Goal: Task Accomplishment & Management: Manage account settings

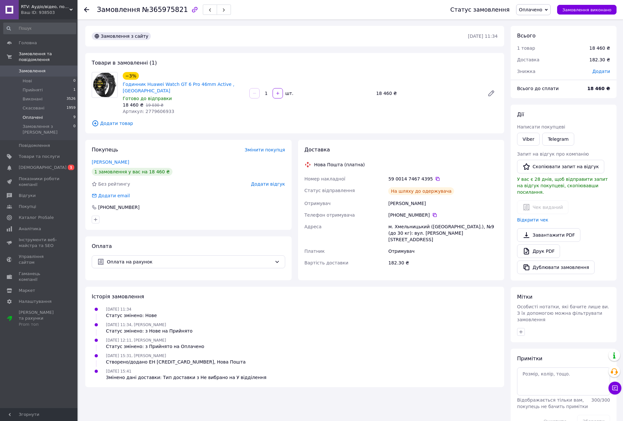
click at [25, 115] on span "Оплачені" at bounding box center [33, 118] width 20 height 6
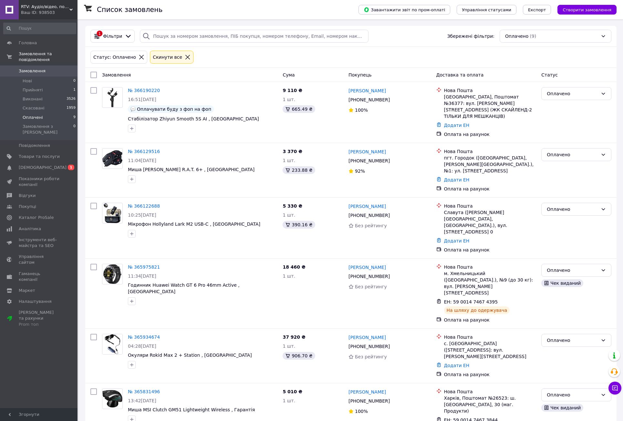
click at [39, 115] on span "Оплачені" at bounding box center [33, 118] width 20 height 6
click at [40, 165] on span "[DEMOGRAPHIC_DATA]" at bounding box center [43, 168] width 48 height 6
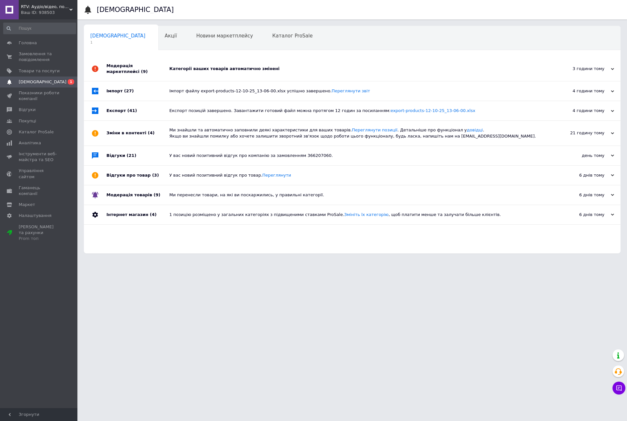
click at [209, 68] on div "Категорії ваших товарів автоматично змінені" at bounding box center [359, 69] width 380 height 6
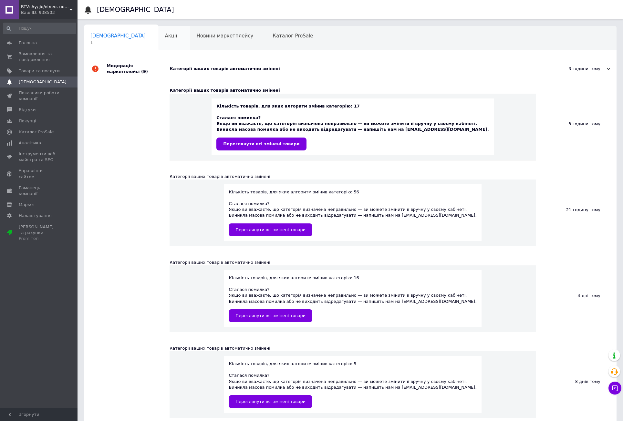
click at [158, 39] on div "Акції 0" at bounding box center [174, 38] width 32 height 25
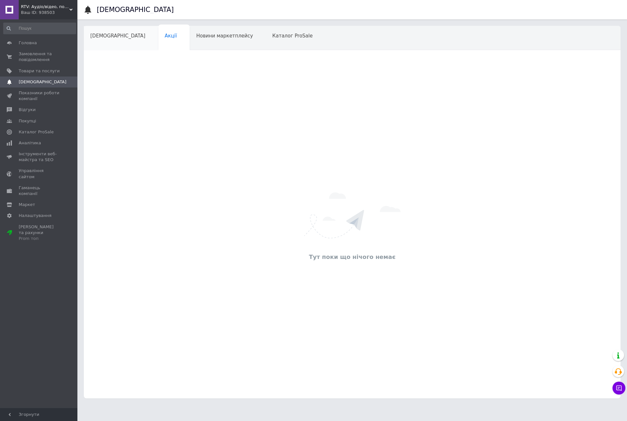
click at [102, 39] on div "[DEMOGRAPHIC_DATA]" at bounding box center [121, 38] width 75 height 25
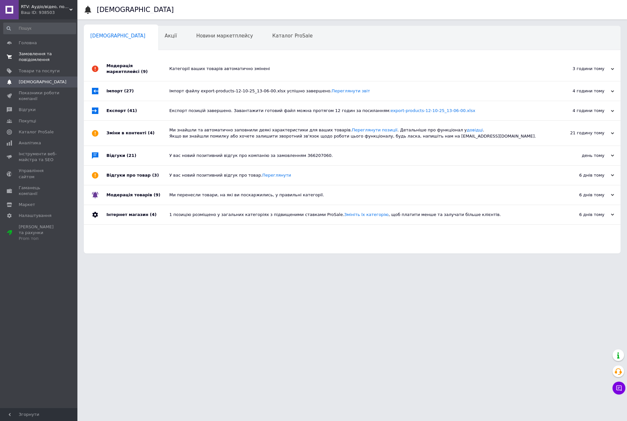
click at [36, 57] on span "Замовлення та повідомлення" at bounding box center [39, 57] width 41 height 12
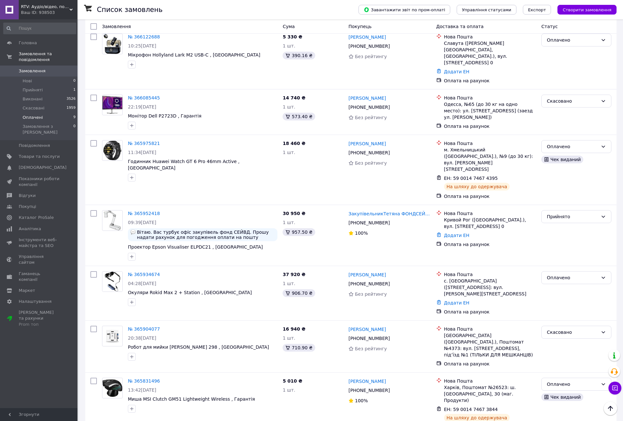
click at [36, 115] on span "Оплачені" at bounding box center [33, 118] width 20 height 6
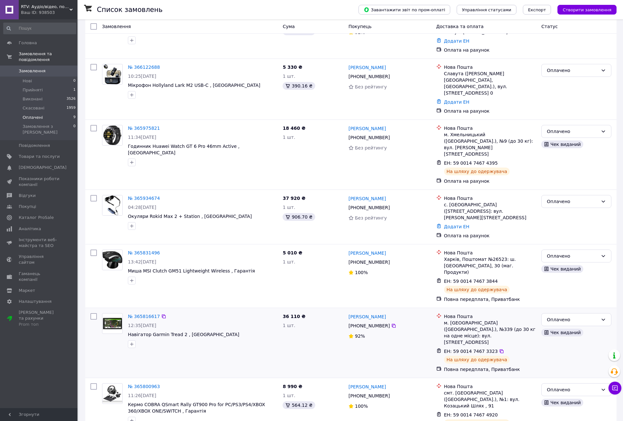
scroll to position [153, 0]
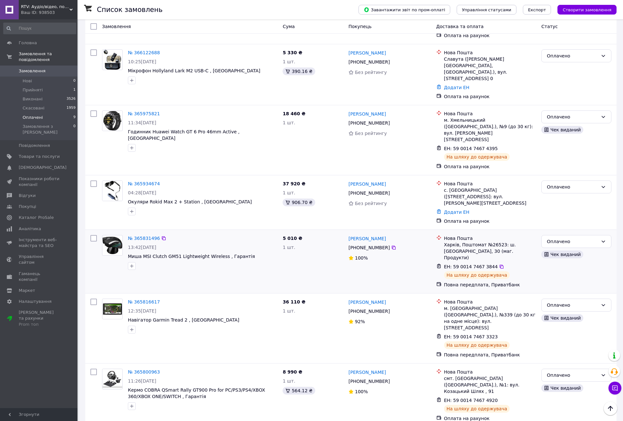
click at [94, 235] on input "checkbox" at bounding box center [93, 238] width 6 height 6
checkbox input "true"
click at [93, 110] on input "checkbox" at bounding box center [93, 113] width 6 height 6
checkbox input "true"
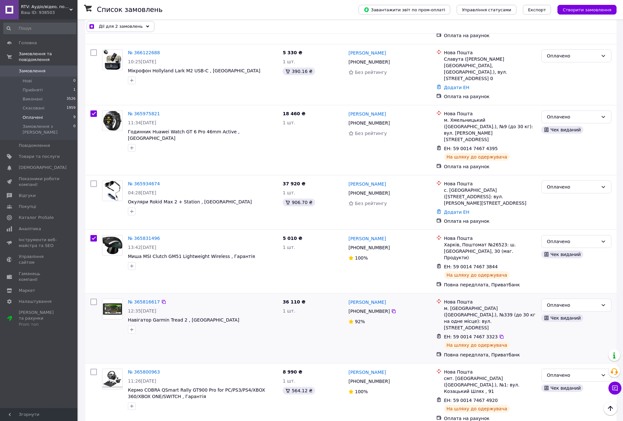
click at [93, 299] on input "checkbox" at bounding box center [93, 302] width 6 height 6
checkbox input "true"
click at [92, 369] on input "checkbox" at bounding box center [93, 372] width 6 height 6
checkbox input "true"
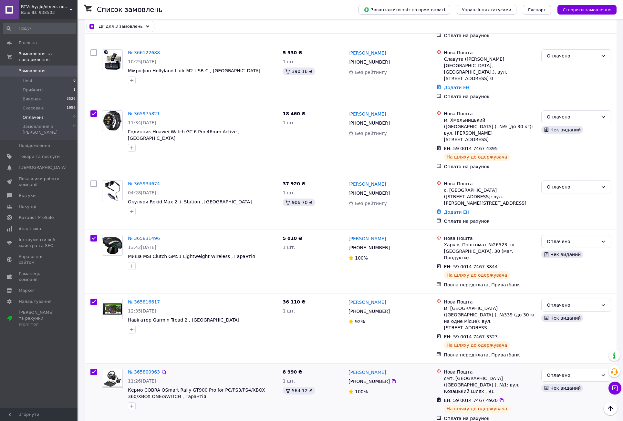
checkbox input "true"
click at [138, 26] on div "Дії для 5 замовлень" at bounding box center [120, 26] width 68 height 11
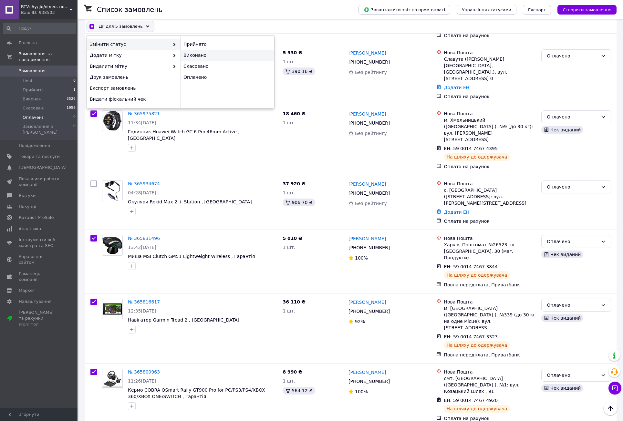
checkbox input "true"
click at [195, 52] on div "Виконано" at bounding box center [227, 55] width 94 height 11
checkbox input "false"
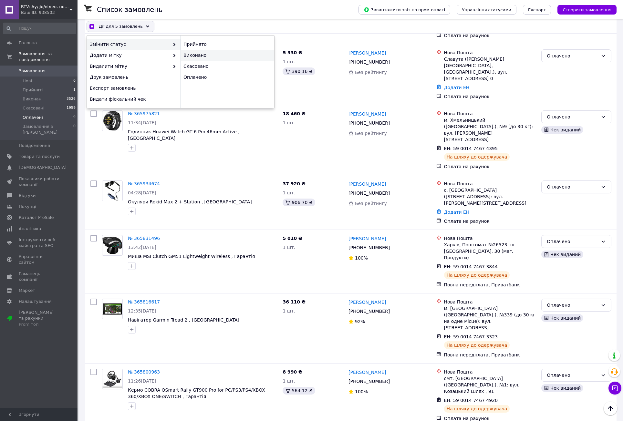
checkbox input "false"
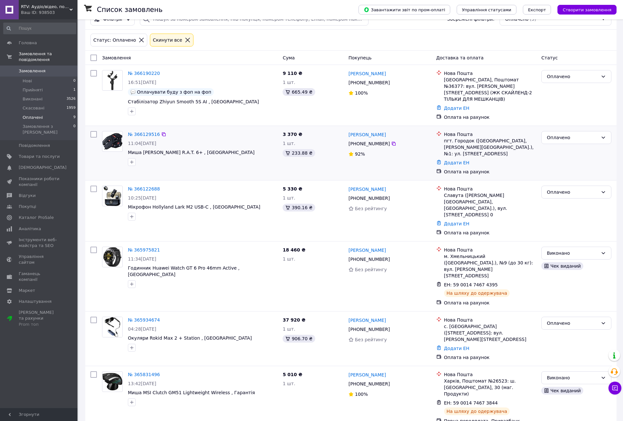
scroll to position [0, 0]
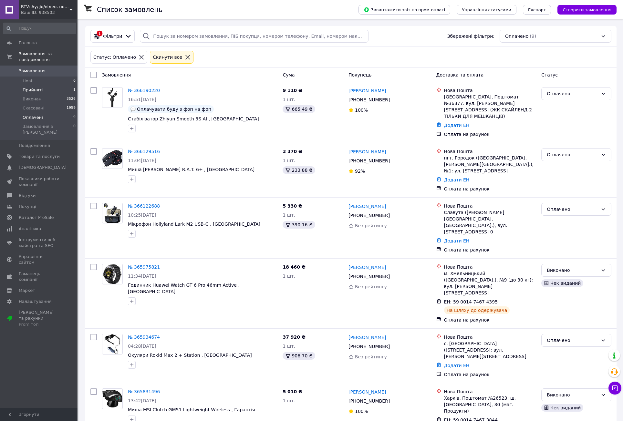
click at [32, 87] on span "Прийняті" at bounding box center [33, 90] width 20 height 6
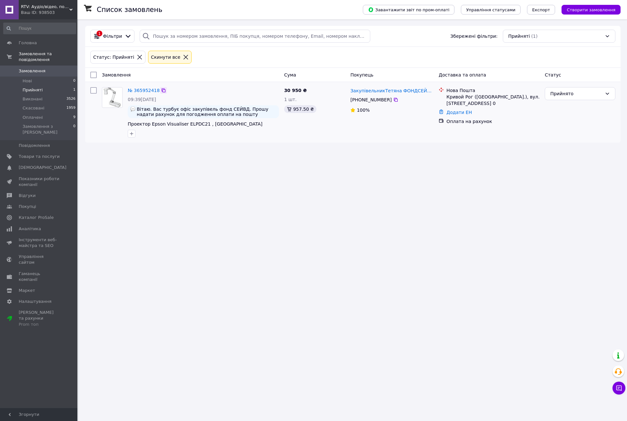
click at [162, 90] on icon at bounding box center [164, 90] width 4 height 4
click at [151, 97] on span "09:39[DATE]" at bounding box center [142, 99] width 28 height 5
copy span "10.10.2025"
click at [299, 107] on div "957.50 ₴" at bounding box center [300, 109] width 32 height 8
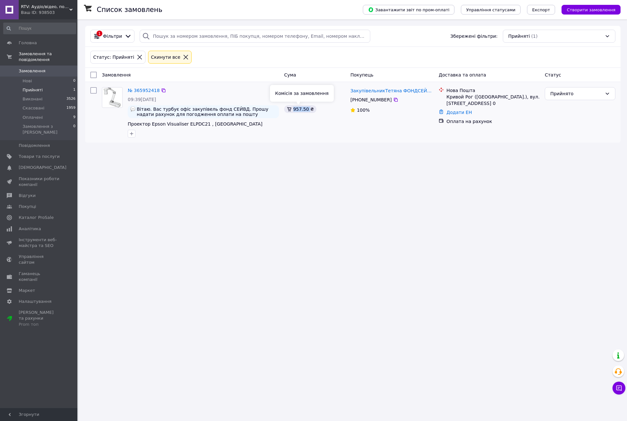
click at [299, 107] on div "957.50 ₴" at bounding box center [300, 109] width 32 height 8
copy div "957.50"
click at [38, 115] on span "Оплачені" at bounding box center [33, 118] width 20 height 6
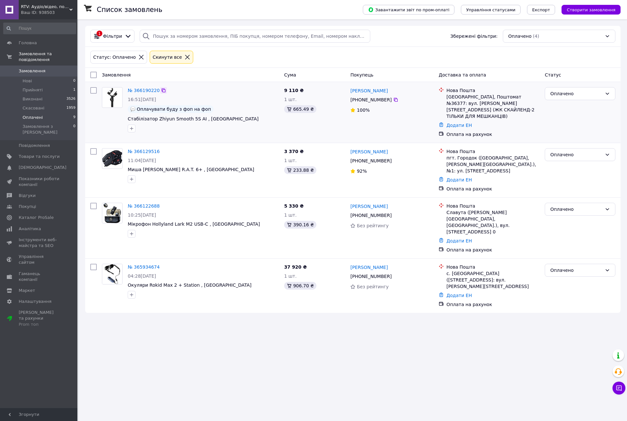
click at [162, 92] on icon at bounding box center [164, 90] width 4 height 4
click at [147, 97] on span "16:51[DATE]" at bounding box center [142, 99] width 28 height 5
click at [145, 99] on span "16:51[DATE]" at bounding box center [142, 99] width 28 height 5
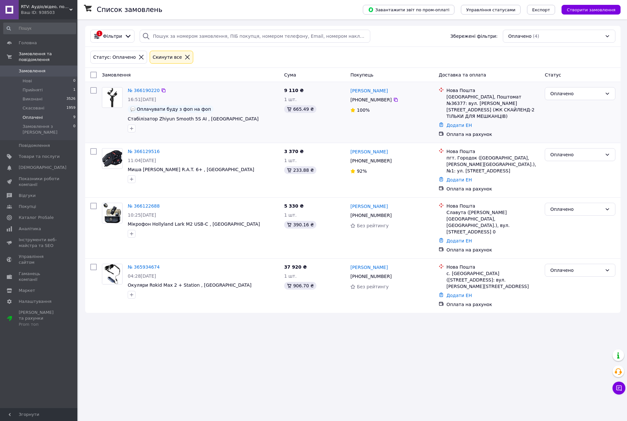
click at [145, 99] on span "16:51[DATE]" at bounding box center [142, 99] width 28 height 5
click at [298, 110] on div "665.49 ₴" at bounding box center [300, 109] width 32 height 8
copy div "665.49"
click at [161, 149] on icon at bounding box center [163, 151] width 5 height 5
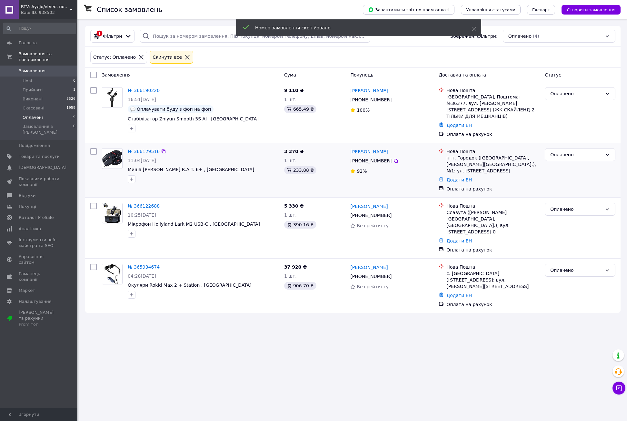
click at [149, 158] on span "11:04[DATE]" at bounding box center [142, 160] width 28 height 5
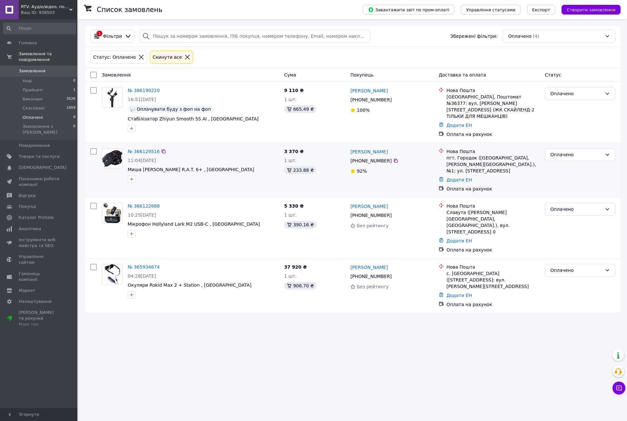
click at [149, 158] on span "11:04[DATE]" at bounding box center [142, 160] width 28 height 5
copy span "11.10.2025"
click at [299, 166] on div "233.88 ₴" at bounding box center [300, 170] width 32 height 8
copy div "233.88"
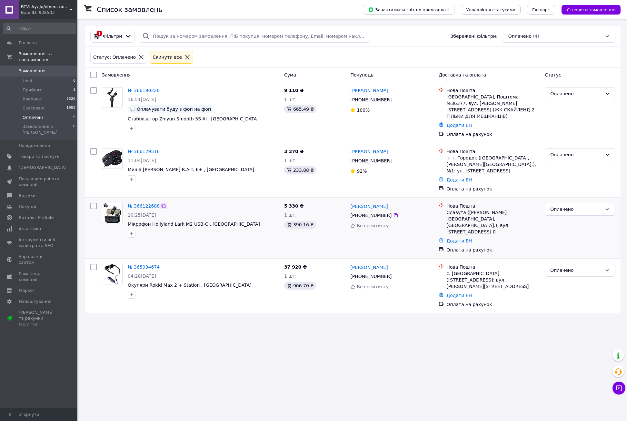
click at [161, 203] on icon at bounding box center [163, 205] width 5 height 5
click at [299, 221] on div "390.16 ₴" at bounding box center [300, 225] width 32 height 8
copy div "390.16"
click at [153, 212] on span "10:25[DATE]" at bounding box center [142, 214] width 28 height 5
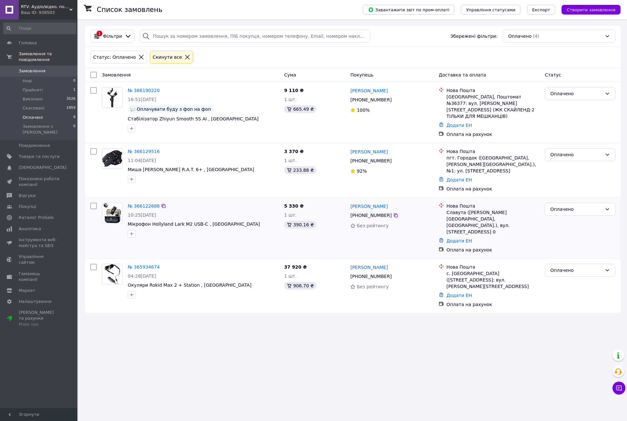
click at [153, 212] on span "10:25[DATE]" at bounding box center [142, 214] width 28 height 5
copy span "11.10.2025"
click at [156, 273] on span "04:28[DATE]" at bounding box center [142, 275] width 28 height 5
copy span "10.10.2025"
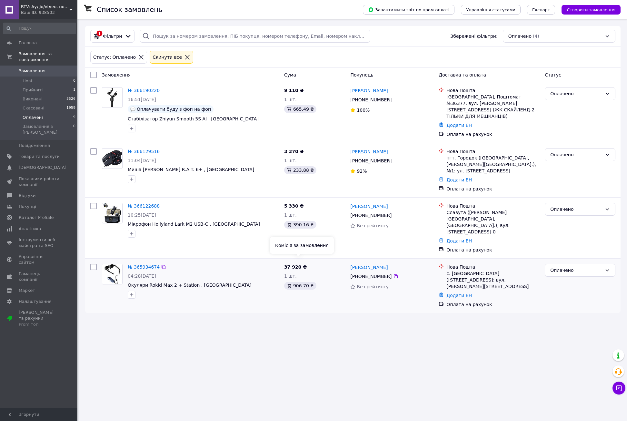
click at [295, 282] on div "906.70 ₴" at bounding box center [300, 286] width 32 height 8
copy div "906.70"
drag, startPoint x: 160, startPoint y: 244, endPoint x: 151, endPoint y: 241, distance: 9.8
click at [161, 264] on icon at bounding box center [163, 266] width 5 height 5
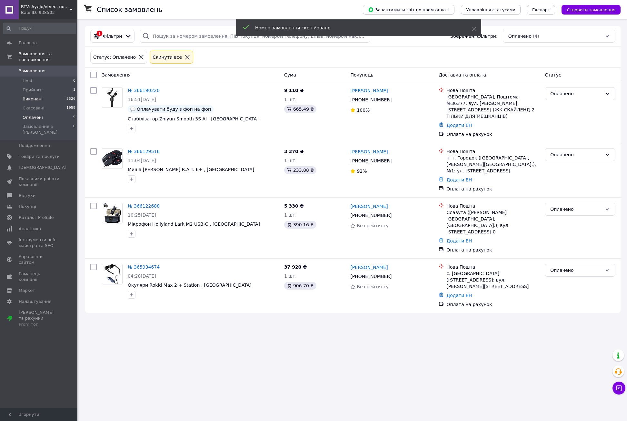
click at [34, 96] on span "Виконані" at bounding box center [33, 99] width 20 height 6
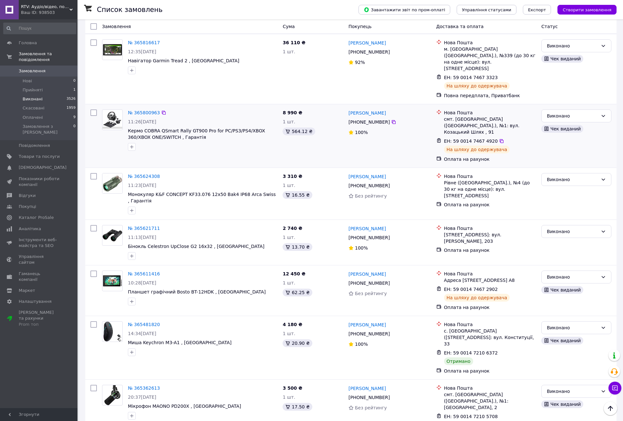
scroll to position [194, 0]
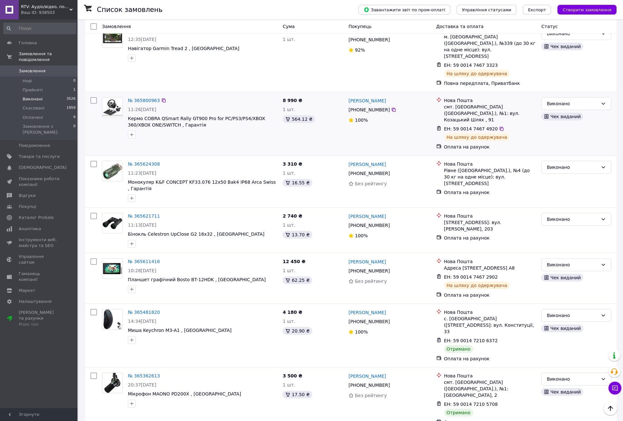
click at [155, 107] on span "11:26[DATE]" at bounding box center [142, 109] width 28 height 5
copy span "09.10.2025"
click at [293, 115] on div "564.12 ₴" at bounding box center [298, 119] width 32 height 8
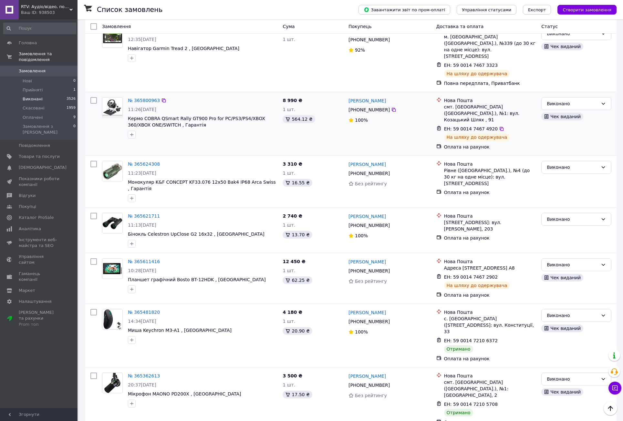
click at [152, 107] on span "11:26[DATE]" at bounding box center [142, 109] width 28 height 5
click at [161, 98] on icon at bounding box center [163, 100] width 5 height 5
click at [162, 162] on icon at bounding box center [164, 164] width 4 height 4
click at [293, 179] on div "16.55 ₴" at bounding box center [296, 183] width 29 height 8
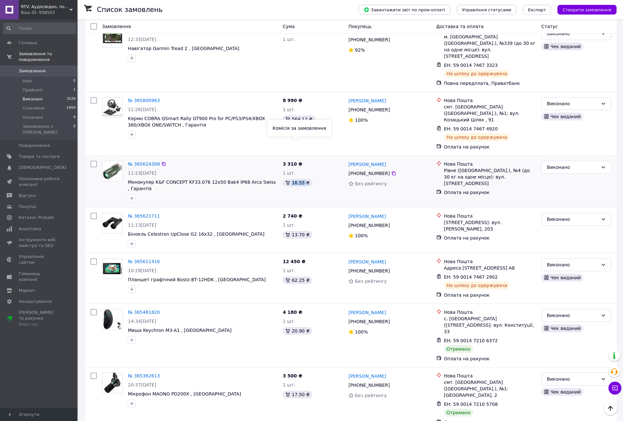
click at [293, 179] on div "16.55 ₴" at bounding box center [296, 183] width 29 height 8
click at [156, 170] on span "11:23[DATE]" at bounding box center [142, 172] width 28 height 5
click at [297, 231] on div "13.70 ₴" at bounding box center [296, 235] width 29 height 8
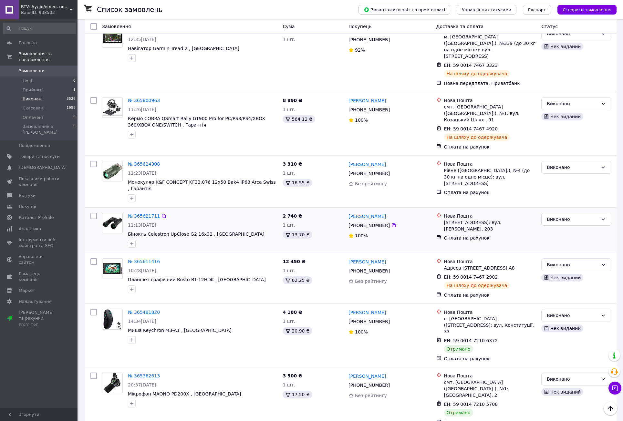
click at [151, 222] on span "11:13[DATE]" at bounding box center [142, 224] width 28 height 5
click at [161, 213] on icon at bounding box center [163, 215] width 5 height 5
click at [162, 259] on icon at bounding box center [164, 261] width 4 height 4
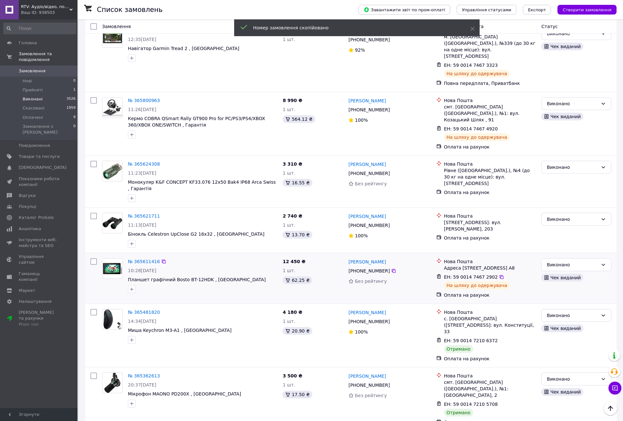
click at [149, 268] on span "10:28[DATE]" at bounding box center [142, 270] width 28 height 5
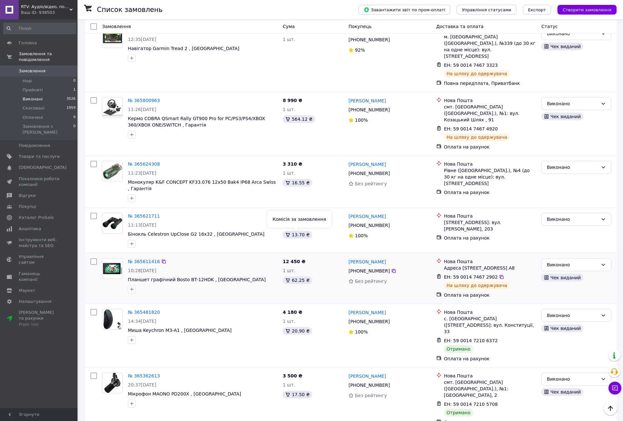
click at [292, 276] on div "62.25 ₴" at bounding box center [296, 280] width 29 height 8
click at [295, 276] on div "62.25 ₴" at bounding box center [296, 280] width 29 height 8
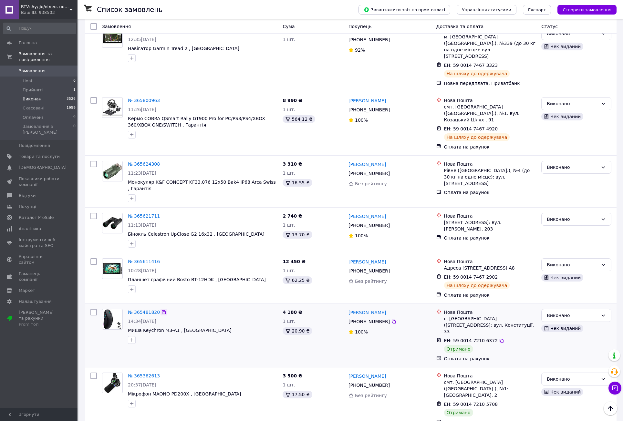
click at [161, 309] on icon at bounding box center [163, 311] width 5 height 5
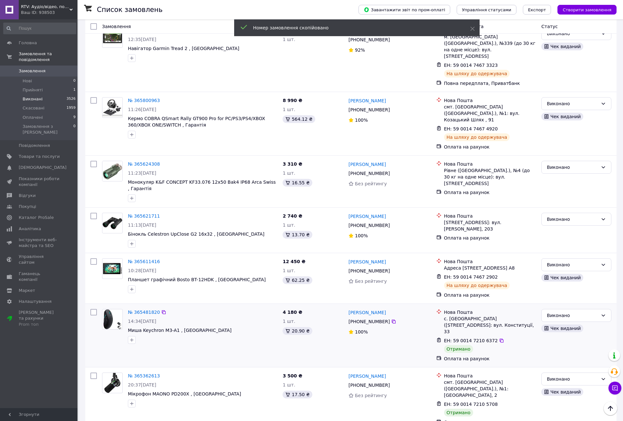
click at [156, 319] on span "14:34[DATE]" at bounding box center [142, 321] width 28 height 5
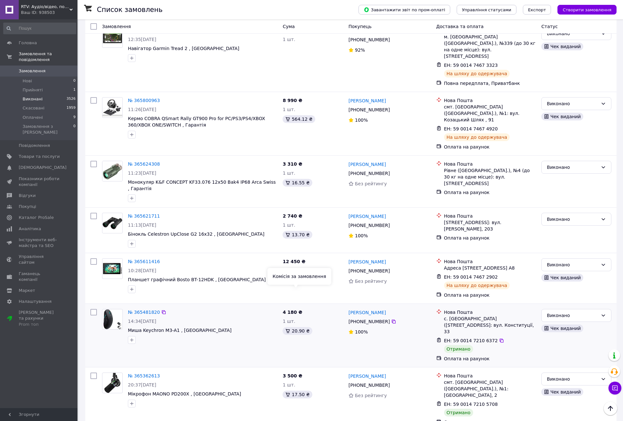
click at [296, 327] on div "20.90 ₴" at bounding box center [296, 331] width 29 height 8
click at [161, 373] on icon at bounding box center [163, 375] width 5 height 5
click at [156, 382] on span "20:37[DATE]" at bounding box center [142, 384] width 28 height 5
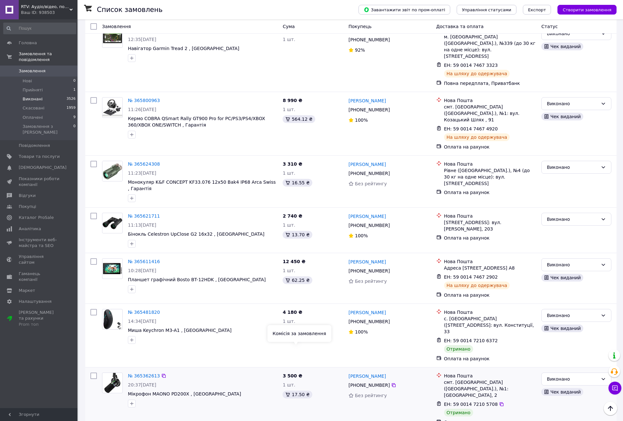
click at [298, 391] on div "17.50 ₴" at bounding box center [296, 395] width 29 height 8
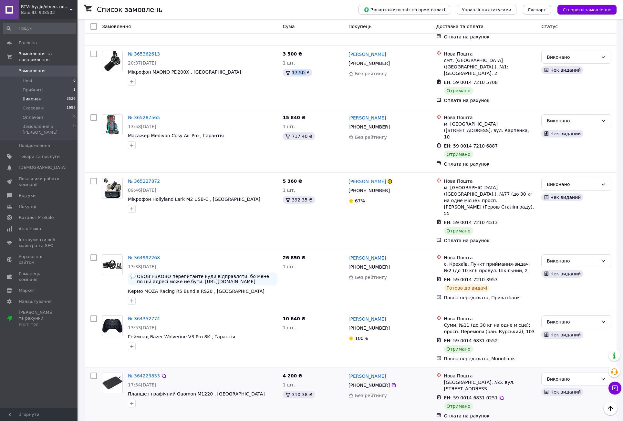
scroll to position [516, 0]
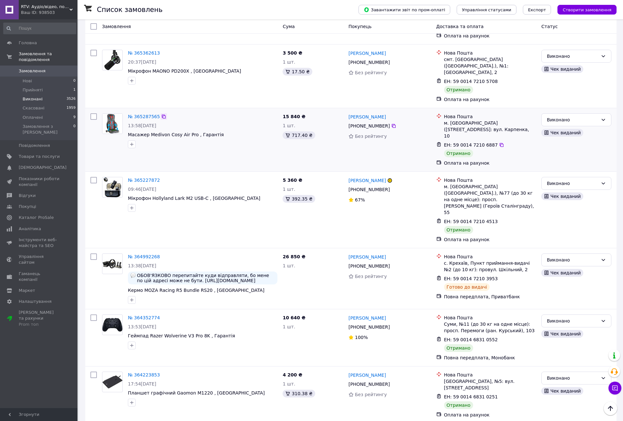
click at [161, 114] on icon at bounding box center [163, 116] width 5 height 5
click at [144, 123] on span "13:58[DATE]" at bounding box center [142, 125] width 28 height 5
click at [294, 131] on div "717.40 ₴" at bounding box center [298, 135] width 32 height 8
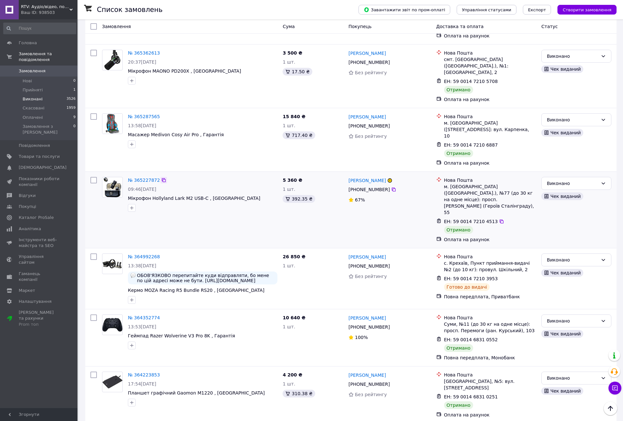
click at [161, 178] on icon at bounding box center [163, 180] width 5 height 5
click at [154, 187] on span "09:46, 06.10.2025" at bounding box center [142, 189] width 28 height 5
click at [300, 195] on div "392.35 ₴" at bounding box center [298, 199] width 32 height 8
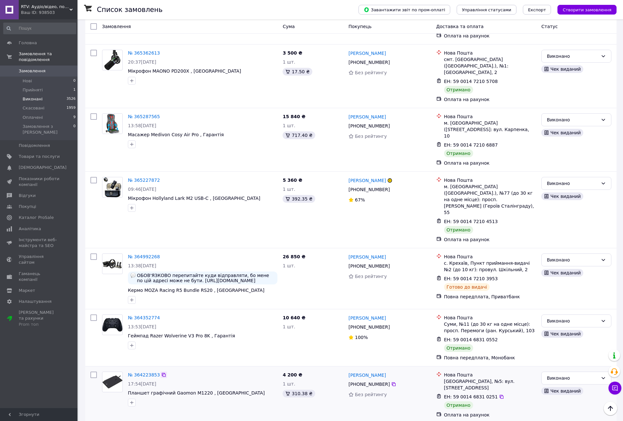
click at [161, 372] on icon at bounding box center [163, 374] width 5 height 5
click at [297, 390] on div "310.38 ₴" at bounding box center [298, 394] width 32 height 8
click at [152, 381] on span "17:54, 29.09.2025" at bounding box center [142, 383] width 28 height 5
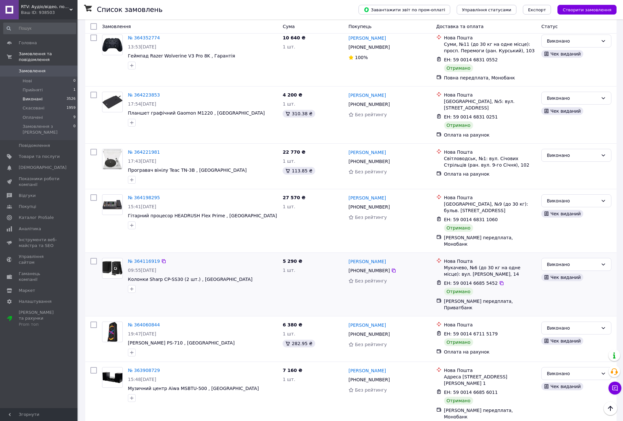
scroll to position [800, 0]
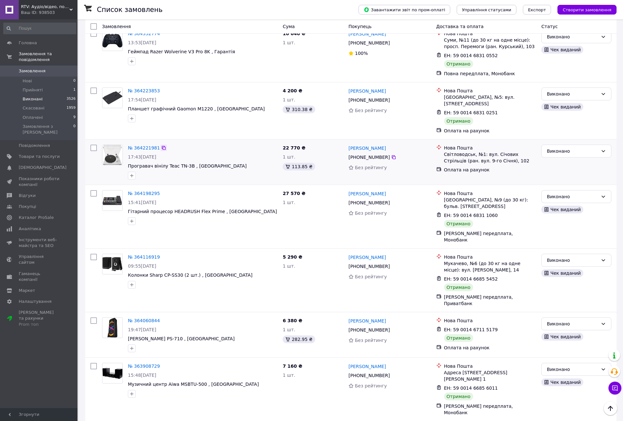
click at [162, 146] on icon at bounding box center [164, 148] width 4 height 4
click at [148, 154] on span "17:43, 29.09.2025" at bounding box center [142, 156] width 28 height 5
click at [296, 163] on div "113.85 ₴" at bounding box center [298, 167] width 32 height 8
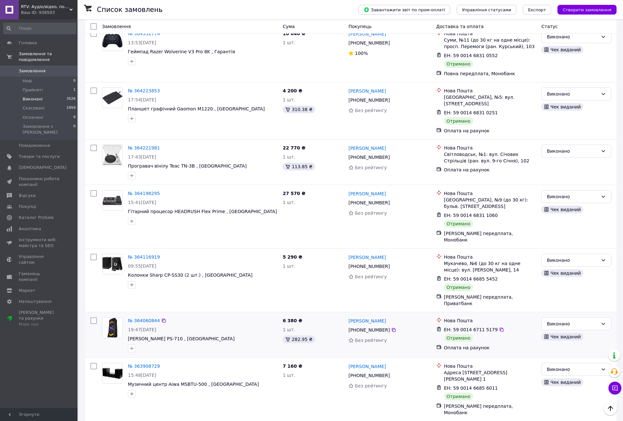
click at [156, 327] on span "19:47, 28.09.2025" at bounding box center [142, 329] width 28 height 5
click at [296, 335] on div "282.95 ₴" at bounding box center [298, 339] width 32 height 8
click at [161, 318] on icon at bounding box center [163, 320] width 5 height 5
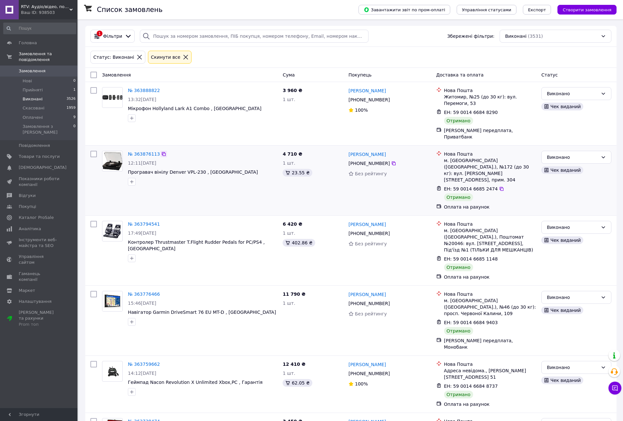
click at [161, 151] on icon at bounding box center [163, 153] width 5 height 5
click at [152, 160] on span "12:11, 27.09.2025" at bounding box center [142, 162] width 28 height 5
click at [296, 169] on div "23.55 ₴" at bounding box center [296, 173] width 29 height 8
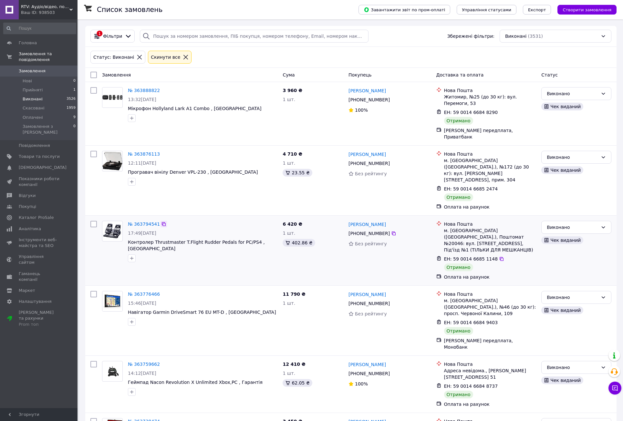
click at [162, 222] on icon at bounding box center [164, 224] width 4 height 4
click at [151, 230] on span "17:49, 26.09.2025" at bounding box center [142, 232] width 28 height 5
click at [296, 239] on div "402.86 ₴" at bounding box center [298, 243] width 32 height 8
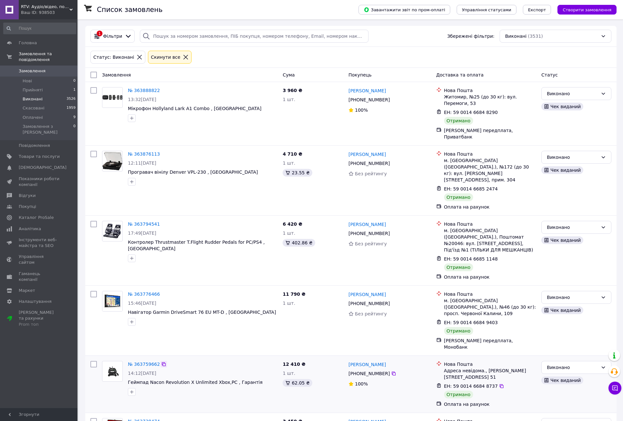
click at [161, 361] on icon at bounding box center [163, 363] width 5 height 5
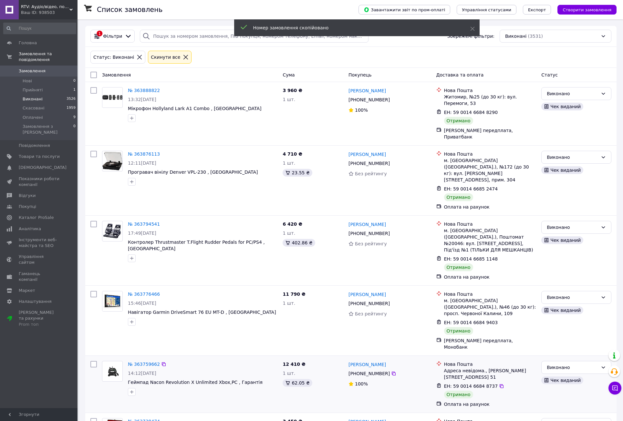
click at [152, 370] on span "14:12, 26.09.2025" at bounding box center [142, 372] width 28 height 5
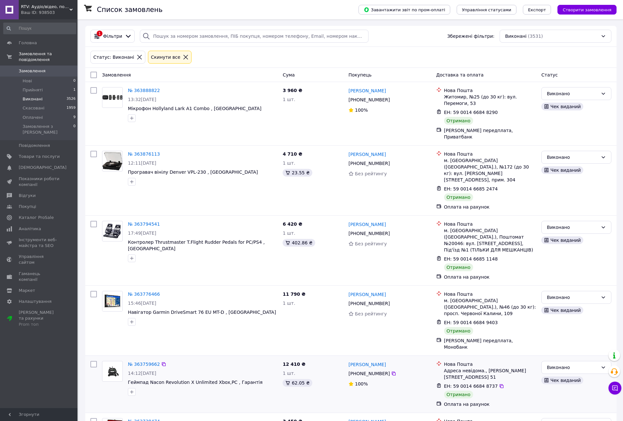
click at [152, 370] on span "14:12, 26.09.2025" at bounding box center [142, 372] width 28 height 5
click at [295, 379] on div "62.05 ₴" at bounding box center [296, 383] width 29 height 8
click at [161, 419] on icon at bounding box center [163, 421] width 5 height 5
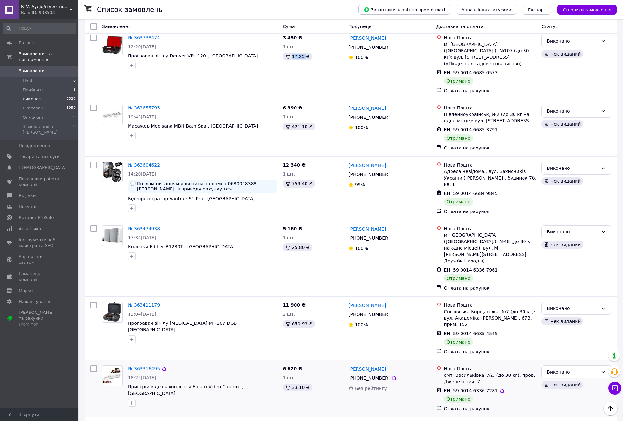
scroll to position [387, 0]
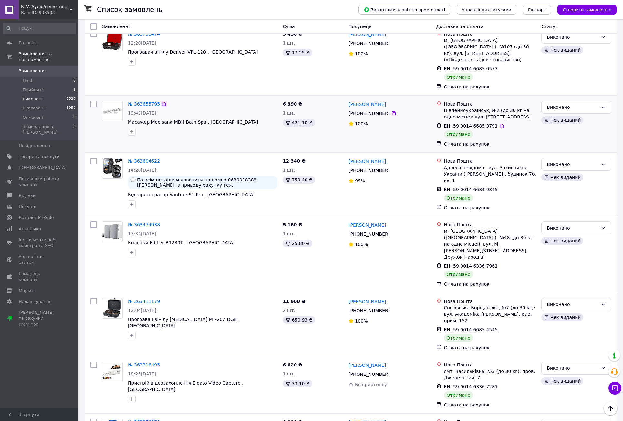
click at [161, 101] on icon at bounding box center [163, 103] width 5 height 5
click at [156, 110] on span "19:43, 25.09.2025" at bounding box center [142, 112] width 28 height 5
click at [294, 119] on div "421.10 ₴" at bounding box center [298, 123] width 32 height 8
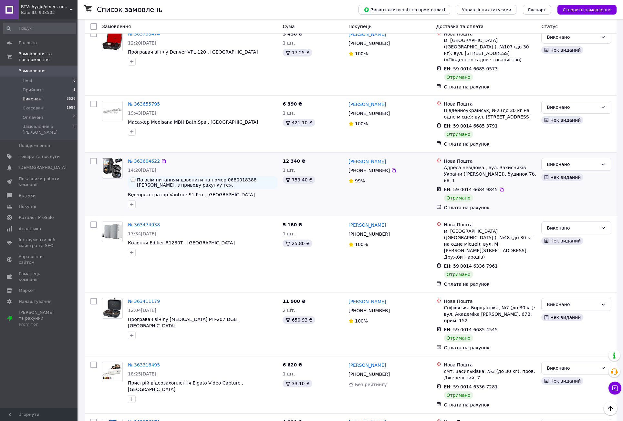
click at [156, 167] on span "14:20, 25.09.2025" at bounding box center [142, 169] width 28 height 5
click at [185, 167] on div "14:20, 25.09.2025" at bounding box center [202, 170] width 149 height 6
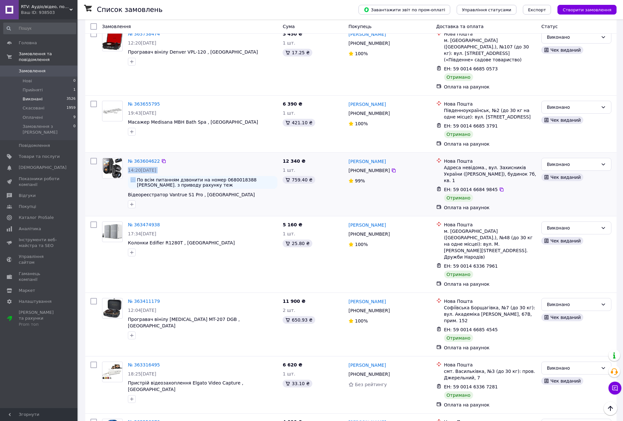
drag, startPoint x: 165, startPoint y: 119, endPoint x: 142, endPoint y: 119, distance: 23.2
click at [142, 167] on div "14:20, 25.09.2025" at bounding box center [202, 170] width 149 height 6
click at [295, 176] on div "759.40 ₴" at bounding box center [298, 180] width 32 height 8
click at [151, 167] on span "14:20, 25.09.2025" at bounding box center [142, 169] width 28 height 5
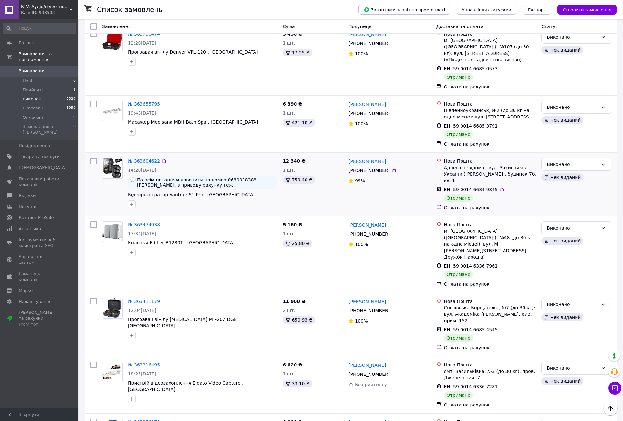
click at [151, 167] on span "14:20, 25.09.2025" at bounding box center [142, 169] width 28 height 5
click at [161, 158] on icon at bounding box center [163, 160] width 5 height 5
click at [162, 223] on icon at bounding box center [164, 225] width 4 height 4
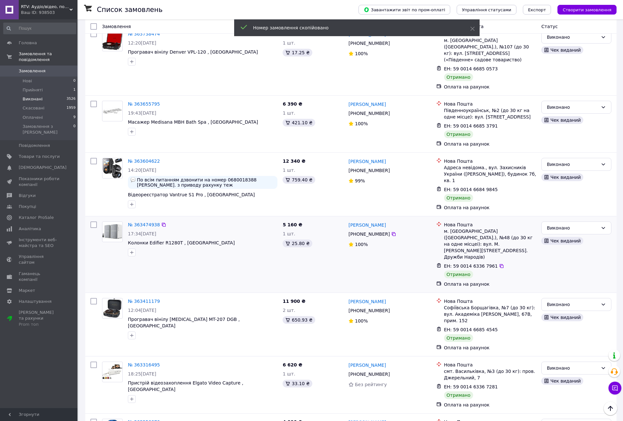
click at [154, 231] on span "17:34, 24.09.2025" at bounding box center [142, 233] width 28 height 5
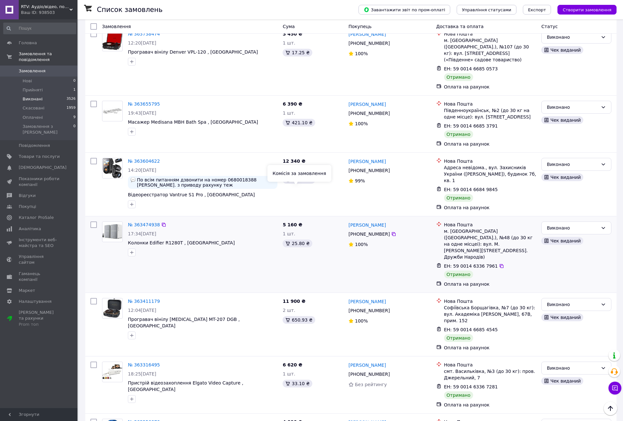
click at [296, 239] on div "25.80 ₴" at bounding box center [296, 243] width 29 height 8
click at [161, 299] on icon at bounding box center [163, 301] width 5 height 5
click at [153, 308] on span "12:04, 24.09.2025" at bounding box center [142, 310] width 28 height 5
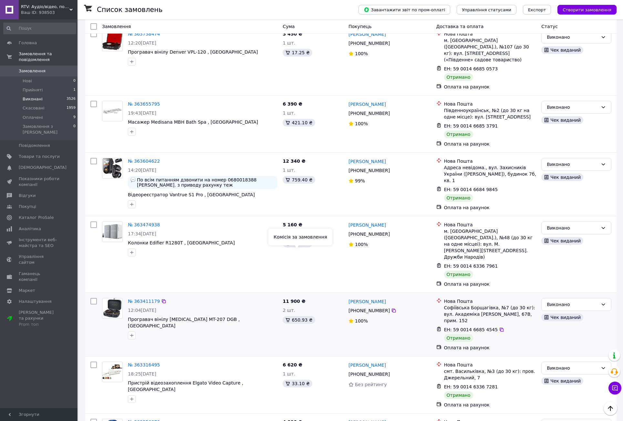
click at [294, 316] on div "650.93 ₴" at bounding box center [298, 320] width 32 height 8
click at [161, 362] on icon at bounding box center [163, 364] width 5 height 5
click at [147, 371] on span "18:25, 23.09.2025" at bounding box center [142, 373] width 28 height 5
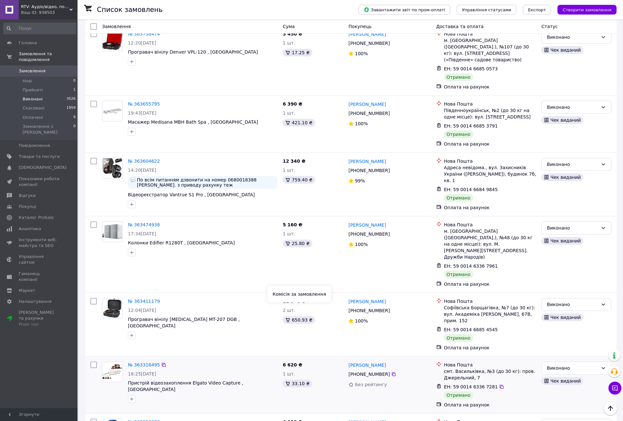
click at [298, 380] on div "33.10 ₴" at bounding box center [296, 384] width 29 height 8
click at [161, 419] on icon at bounding box center [163, 421] width 5 height 5
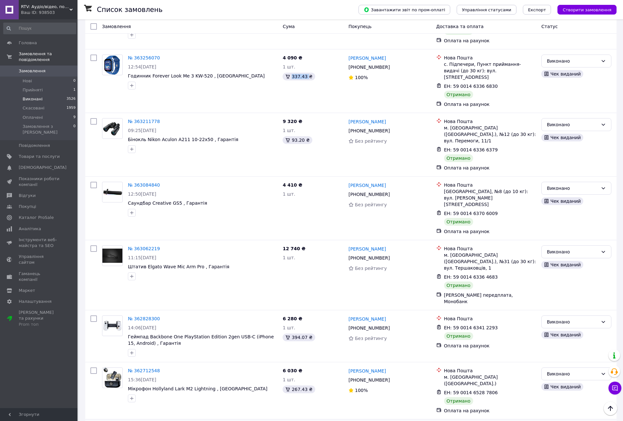
scroll to position [753, 0]
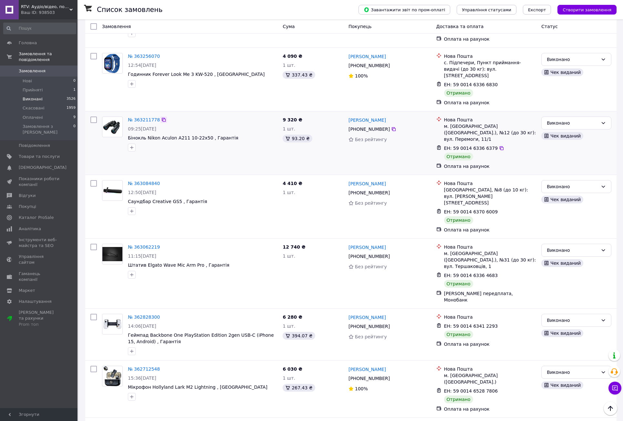
click at [161, 117] on icon at bounding box center [163, 119] width 5 height 5
drag, startPoint x: 167, startPoint y: 47, endPoint x: 141, endPoint y: 48, distance: 26.5
click at [141, 126] on div "09:25, 23.09.2025" at bounding box center [202, 129] width 149 height 6
click at [292, 135] on div "93.20 ₴" at bounding box center [296, 139] width 29 height 8
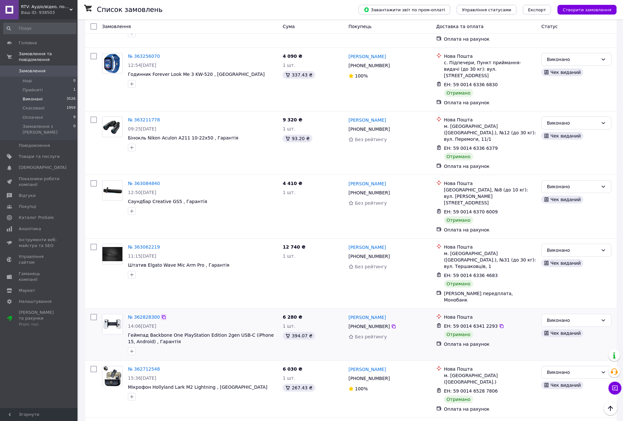
click at [161, 314] on icon at bounding box center [163, 316] width 5 height 5
click at [294, 332] on div "394.07 ₴" at bounding box center [298, 336] width 32 height 8
click at [154, 323] on span "14:06, 20.09.2025" at bounding box center [142, 325] width 28 height 5
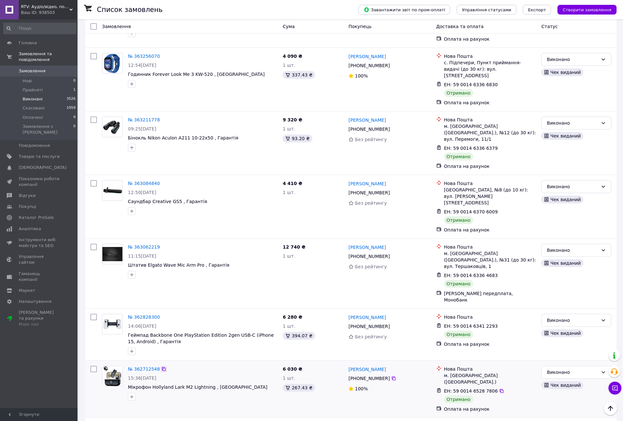
click at [161, 366] on icon at bounding box center [163, 368] width 5 height 5
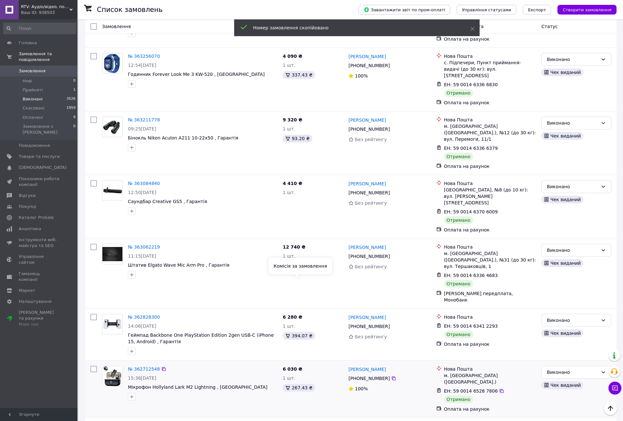
click at [298, 384] on div "267.43 ₴" at bounding box center [298, 388] width 32 height 8
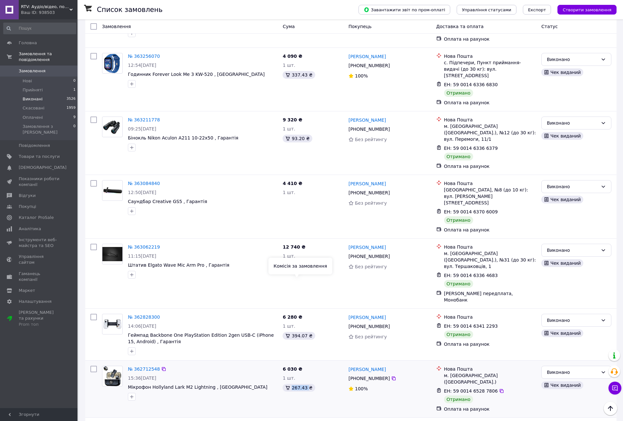
click at [298, 384] on div "267.43 ₴" at bounding box center [298, 388] width 32 height 8
click at [156, 375] on span "15:36, 19.09.2025" at bounding box center [142, 377] width 28 height 5
click at [161, 421] on icon at bounding box center [163, 425] width 5 height 5
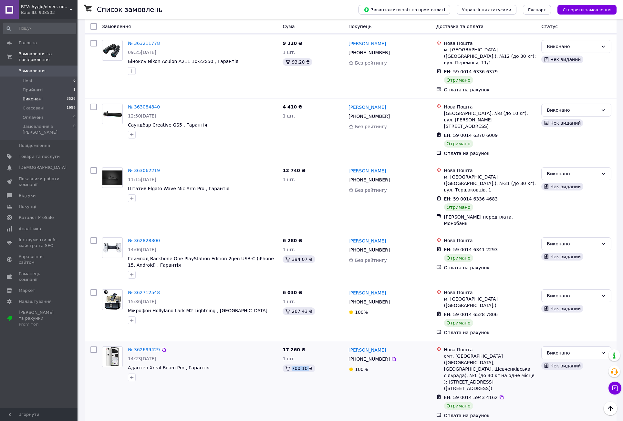
scroll to position [842, 0]
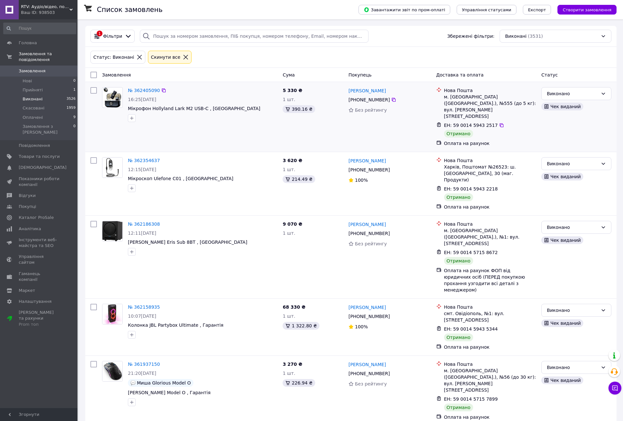
click at [149, 99] on span "16:25, 17.09.2025" at bounding box center [142, 99] width 28 height 5
click at [161, 90] on icon at bounding box center [163, 90] width 5 height 5
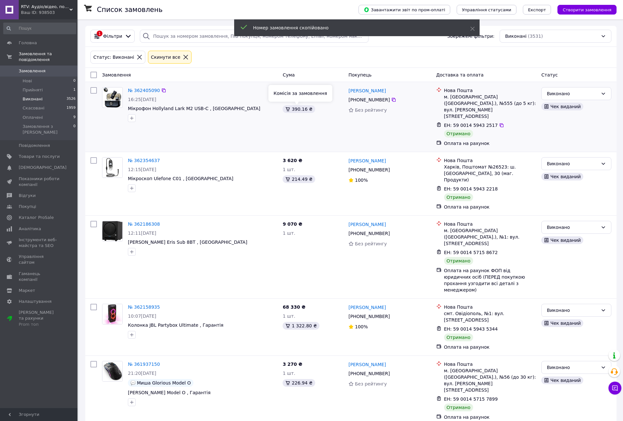
click at [296, 109] on div "390.16 ₴" at bounding box center [298, 109] width 32 height 8
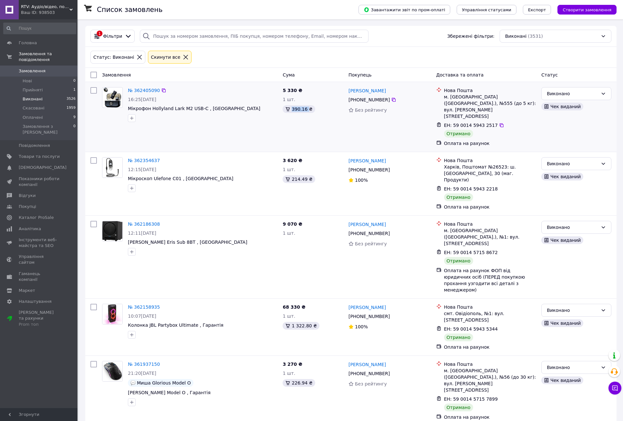
click at [296, 109] on div "390.16 ₴" at bounding box center [298, 109] width 32 height 8
click at [297, 175] on div "214.49 ₴" at bounding box center [298, 179] width 32 height 8
click at [161, 158] on icon at bounding box center [163, 160] width 5 height 5
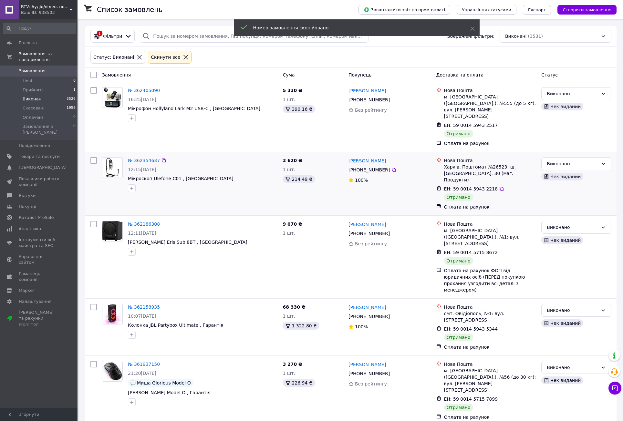
click at [149, 167] on span "12:15, 17.09.2025" at bounding box center [142, 169] width 28 height 5
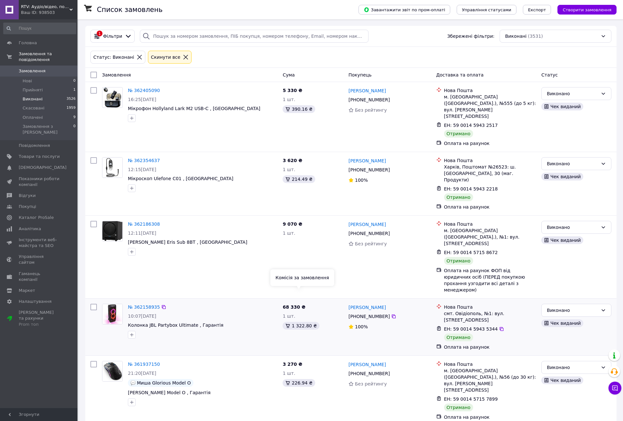
click at [301, 322] on div "1 322.80 ₴" at bounding box center [300, 326] width 37 height 8
click at [161, 304] on icon at bounding box center [163, 306] width 5 height 5
click at [155, 313] on span "10:07, 16.09.2025" at bounding box center [142, 315] width 28 height 5
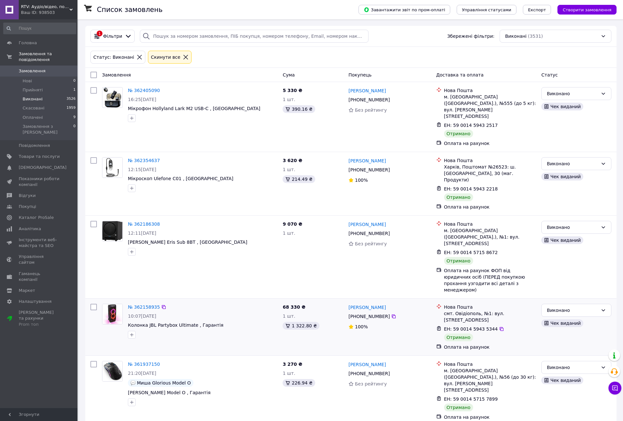
click at [202, 312] on div "№ 362158935 10:07, 16.09.2025 Колонка JBL Partybox Ultimate , Гарантія" at bounding box center [189, 327] width 180 height 52
